Goal: Navigation & Orientation: Go to known website

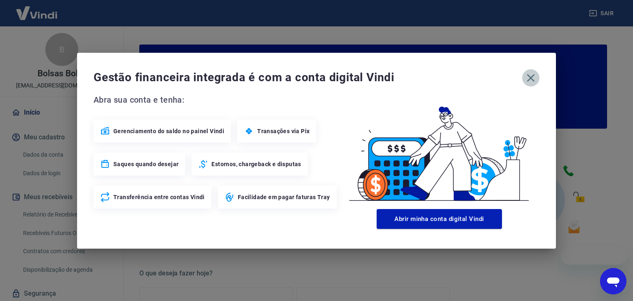
click at [535, 85] on button "button" at bounding box center [530, 77] width 17 height 17
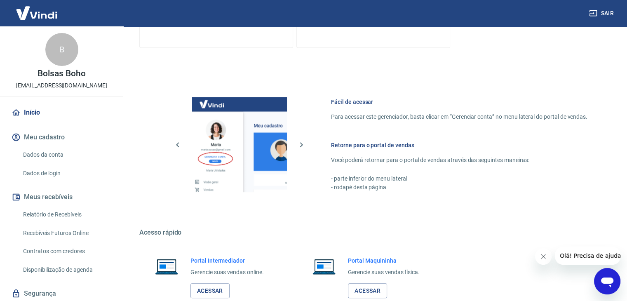
scroll to position [412, 0]
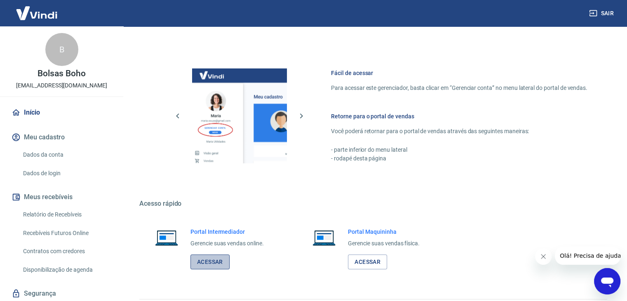
click at [223, 261] on link "Acessar" at bounding box center [209, 261] width 39 height 15
